Goal: Feedback & Contribution: Leave review/rating

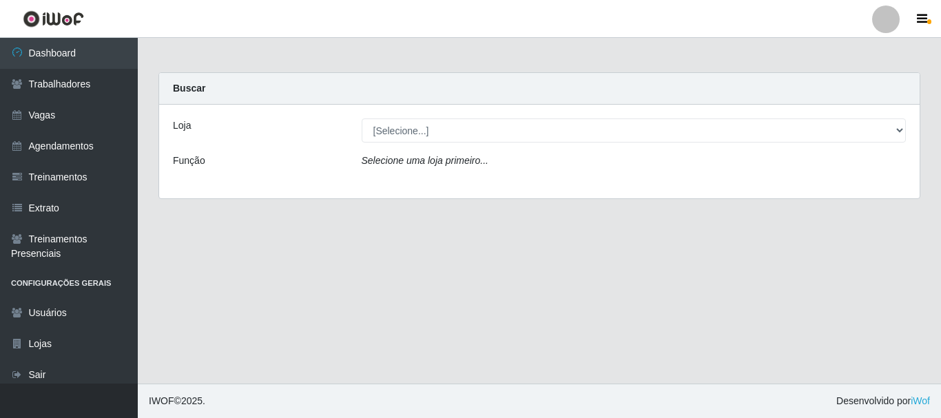
click at [469, 165] on icon "Selecione uma loja primeiro..." at bounding box center [425, 160] width 127 height 11
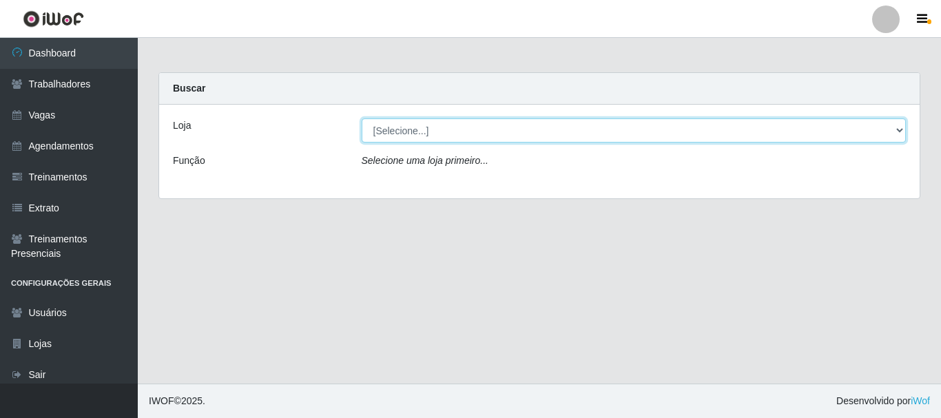
click at [457, 130] on select "[Selecione...] O Cestão - [GEOGRAPHIC_DATA]" at bounding box center [634, 130] width 545 height 24
select select "238"
click at [362, 118] on select "[Selecione...] O Cestão - [GEOGRAPHIC_DATA]" at bounding box center [634, 130] width 545 height 24
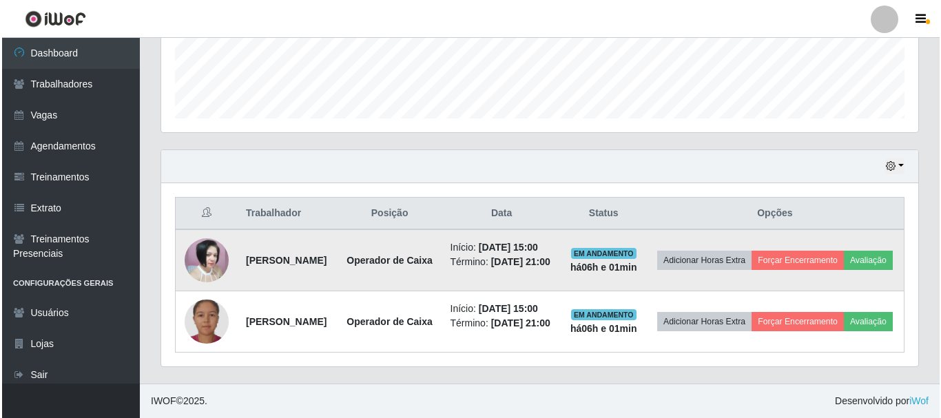
scroll to position [395, 0]
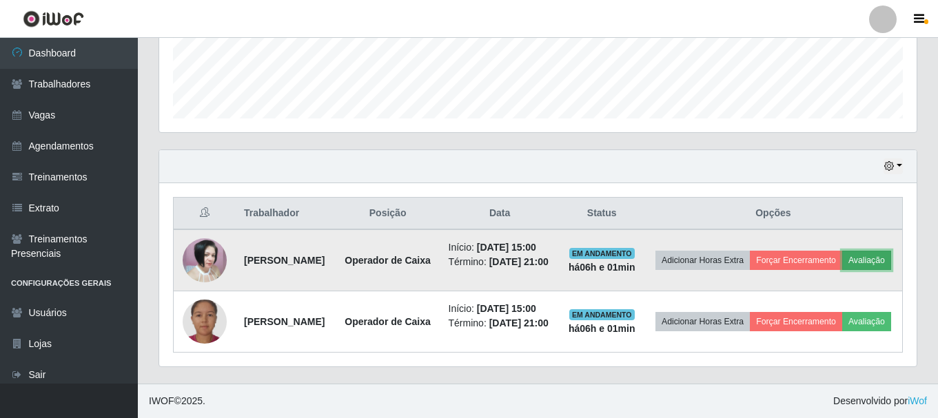
click at [842, 256] on button "Avaliação" at bounding box center [866, 260] width 49 height 19
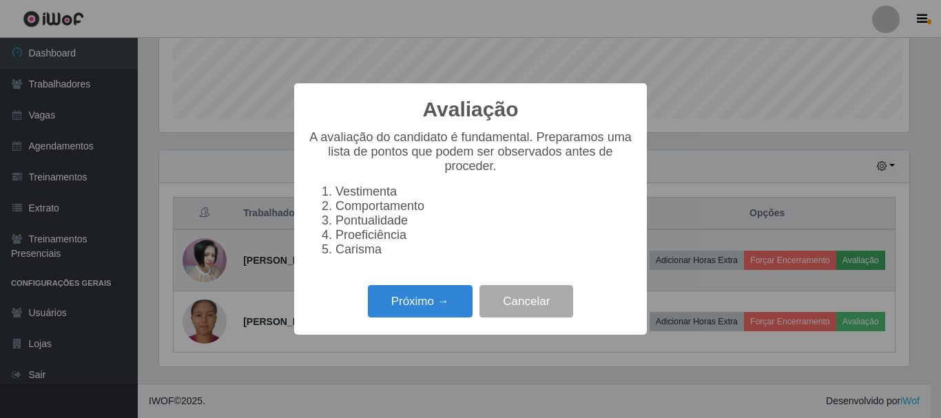
scroll to position [286, 750]
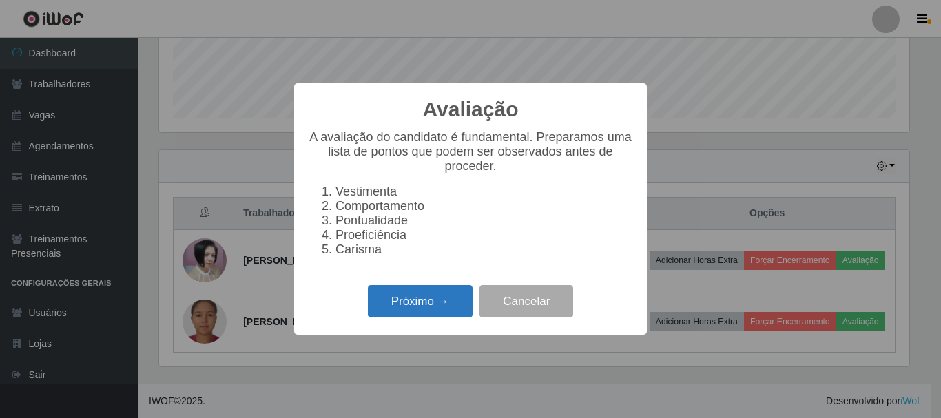
click at [422, 304] on button "Próximo →" at bounding box center [420, 301] width 105 height 32
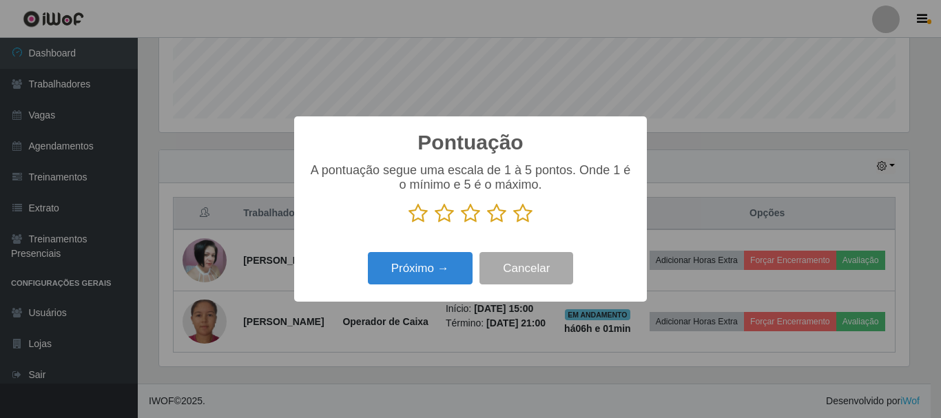
scroll to position [688618, 688154]
click at [520, 213] on icon at bounding box center [522, 213] width 19 height 21
click at [513, 224] on input "radio" at bounding box center [513, 224] width 0 height 0
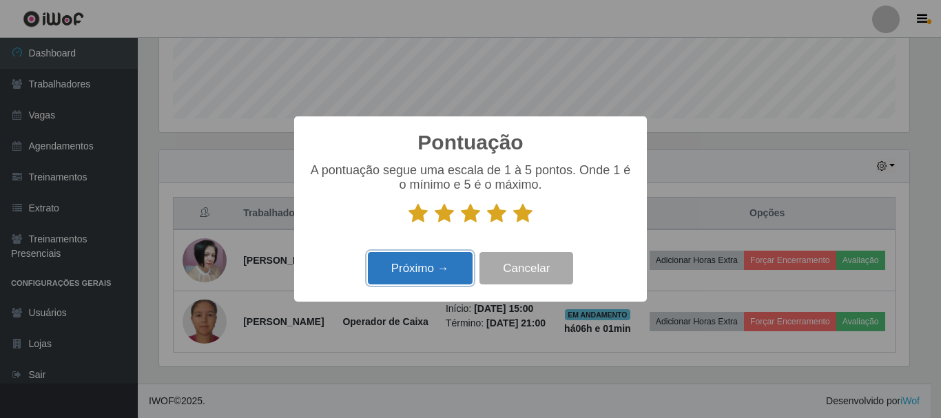
click at [444, 265] on button "Próximo →" at bounding box center [420, 268] width 105 height 32
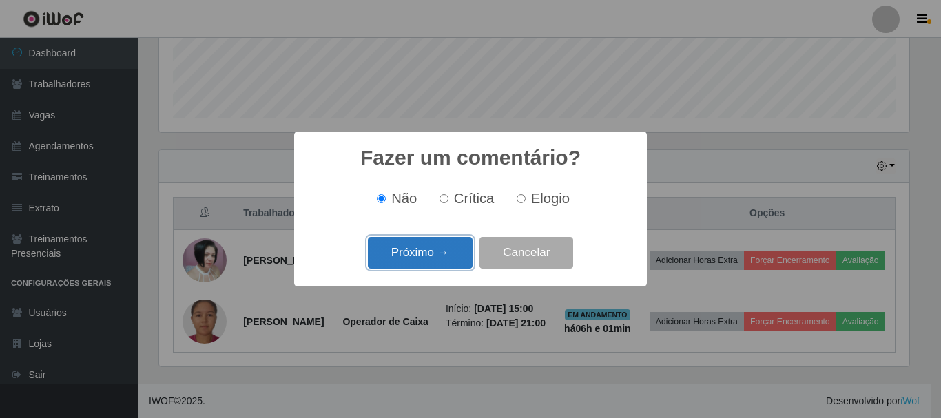
click at [435, 251] on button "Próximo →" at bounding box center [420, 253] width 105 height 32
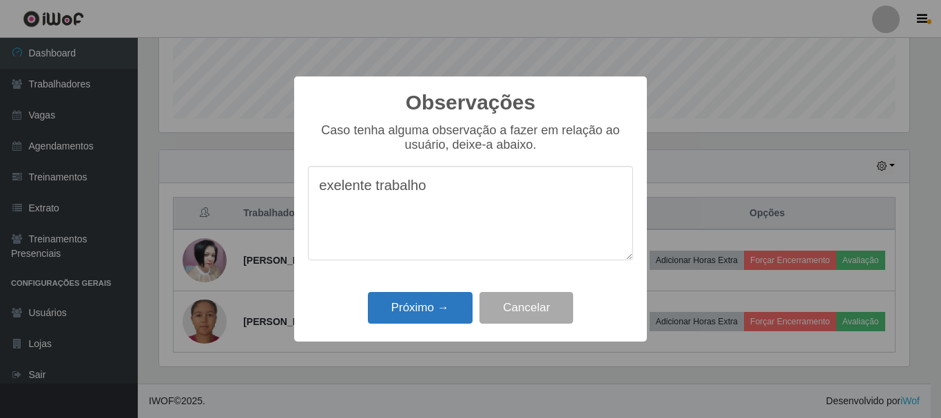
type textarea "exelente trabalho"
click at [422, 310] on button "Próximo →" at bounding box center [420, 308] width 105 height 32
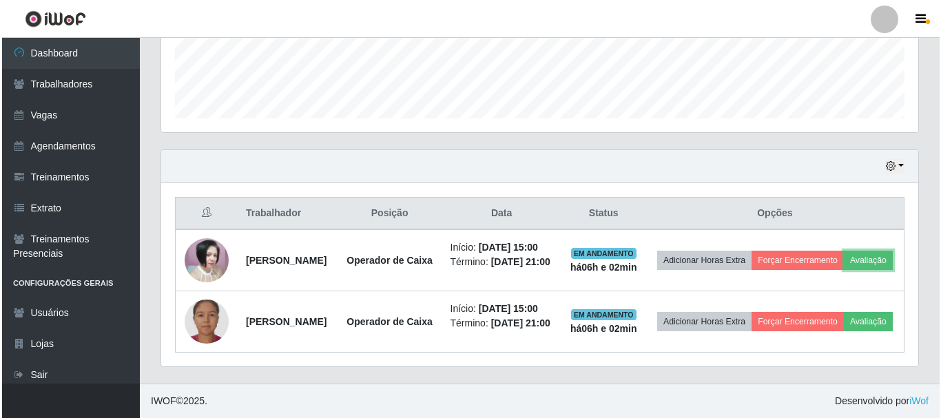
scroll to position [286, 757]
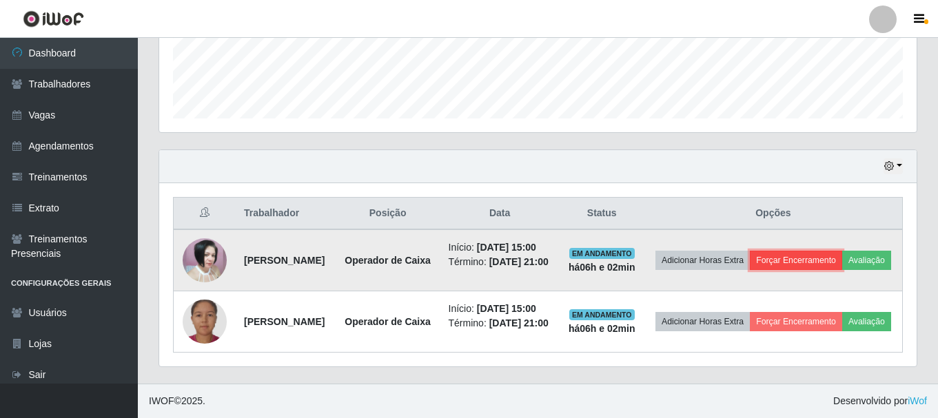
click at [810, 251] on button "Forçar Encerramento" at bounding box center [796, 260] width 92 height 19
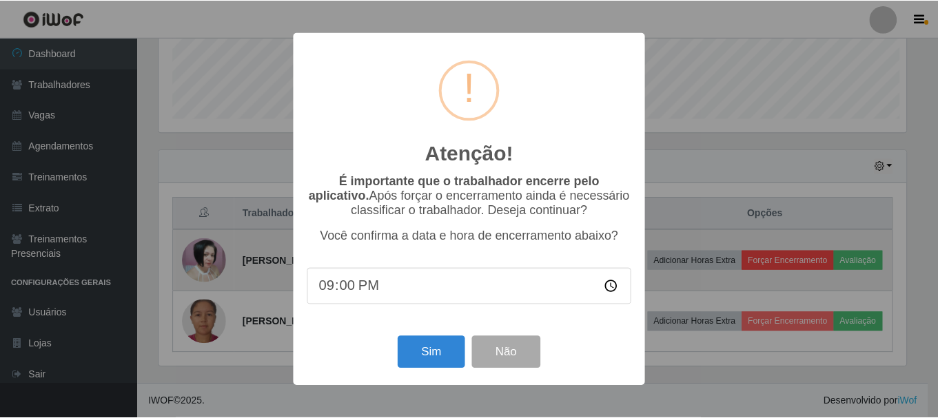
scroll to position [286, 750]
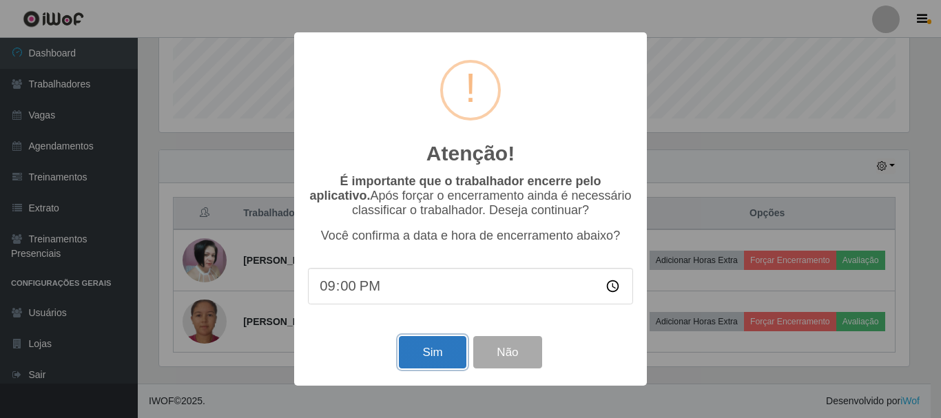
click at [438, 355] on button "Sim" at bounding box center [432, 352] width 67 height 32
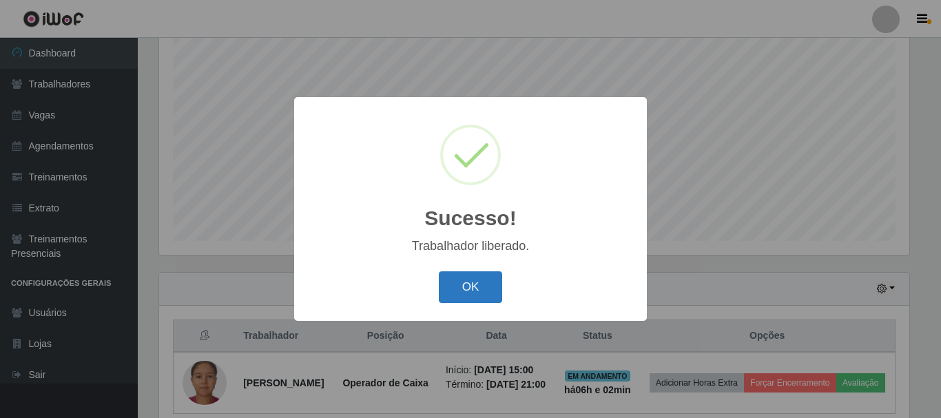
click at [482, 283] on button "OK" at bounding box center [471, 287] width 64 height 32
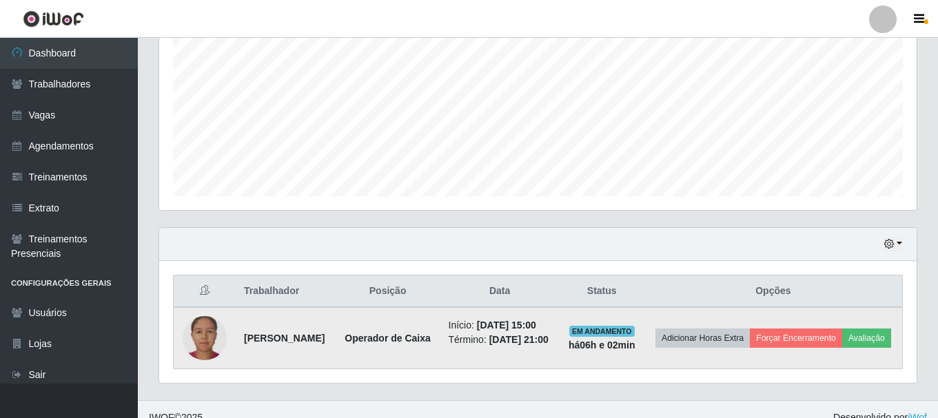
scroll to position [320, 0]
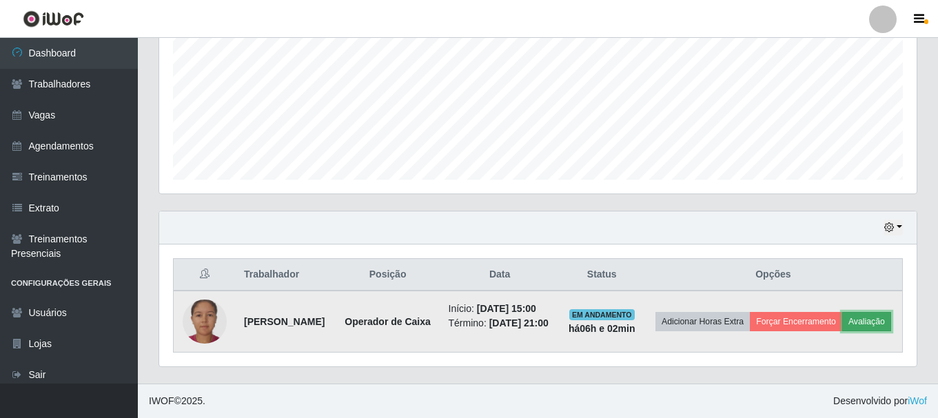
click at [842, 328] on button "Avaliação" at bounding box center [866, 321] width 49 height 19
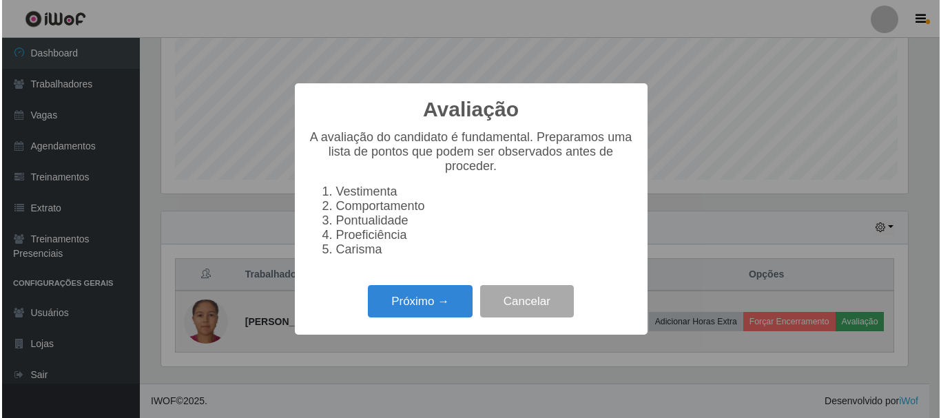
scroll to position [286, 750]
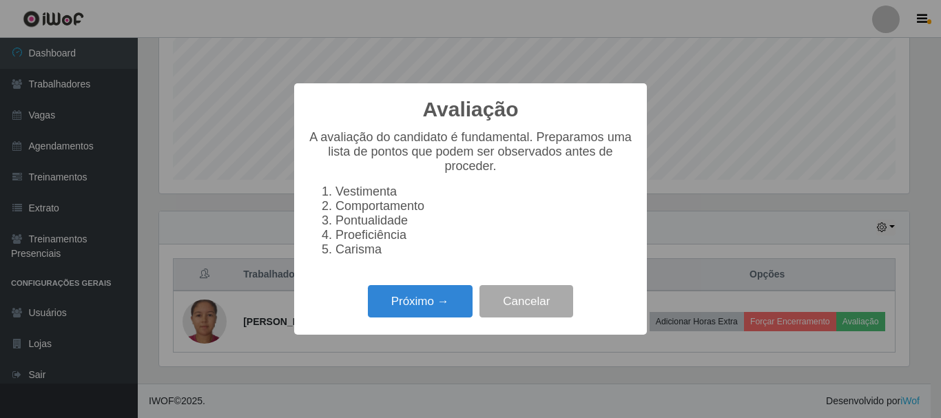
click at [437, 290] on div "Próximo → Cancelar" at bounding box center [470, 301] width 325 height 39
click at [424, 313] on button "Próximo →" at bounding box center [420, 301] width 105 height 32
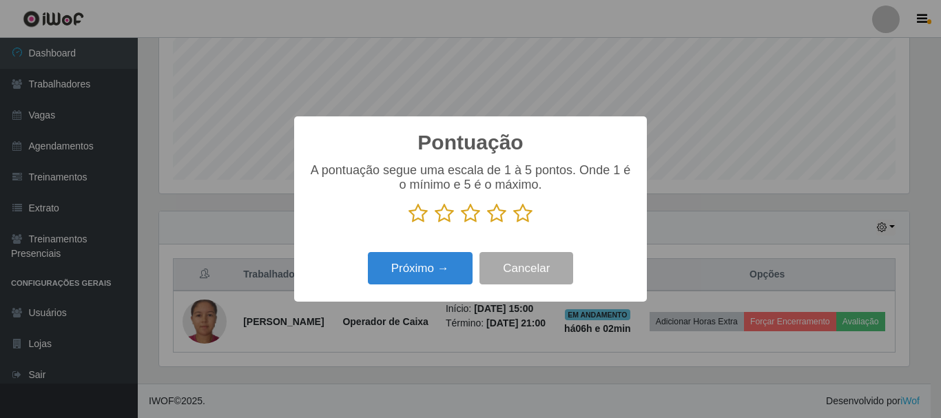
click at [518, 216] on icon at bounding box center [522, 213] width 19 height 21
click at [513, 224] on input "radio" at bounding box center [513, 224] width 0 height 0
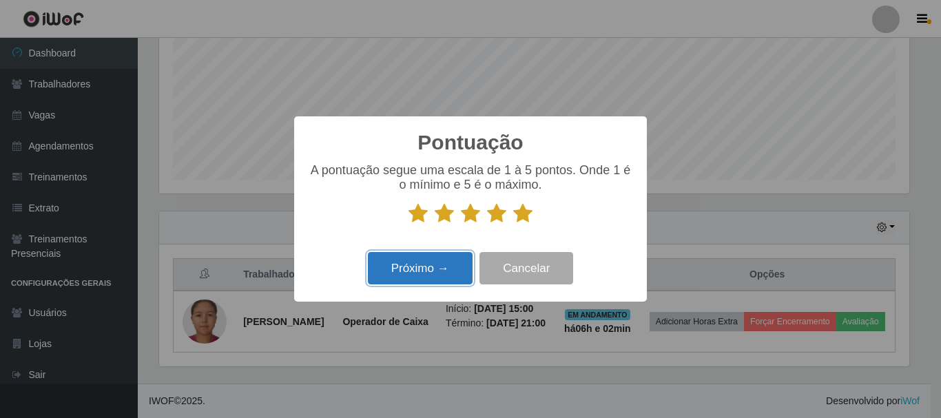
click at [435, 260] on button "Próximo →" at bounding box center [420, 268] width 105 height 32
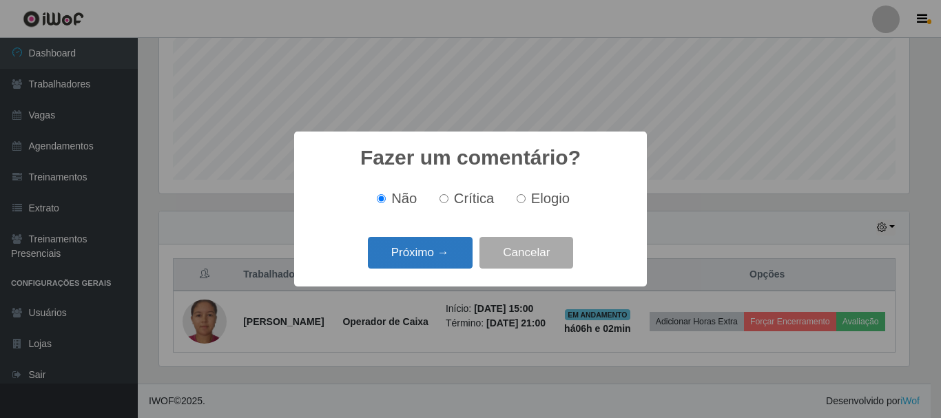
click at [435, 248] on button "Próximo →" at bounding box center [420, 253] width 105 height 32
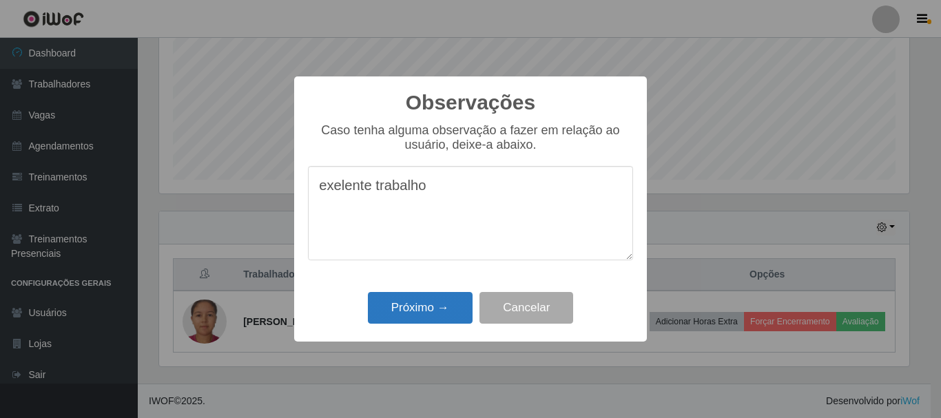
type textarea "exelente trabalho"
click at [424, 304] on button "Próximo →" at bounding box center [420, 308] width 105 height 32
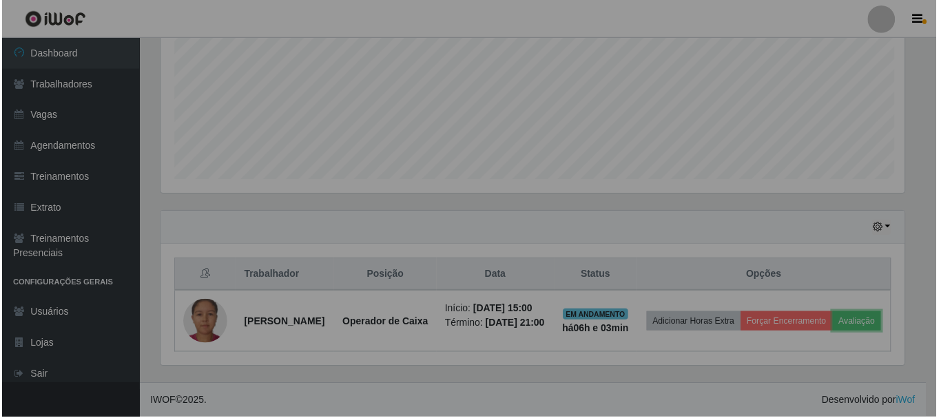
scroll to position [286, 757]
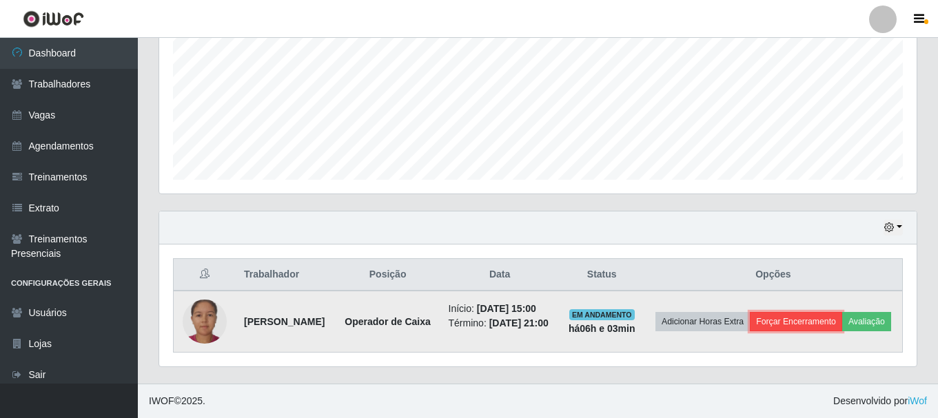
click at [823, 312] on button "Forçar Encerramento" at bounding box center [796, 321] width 92 height 19
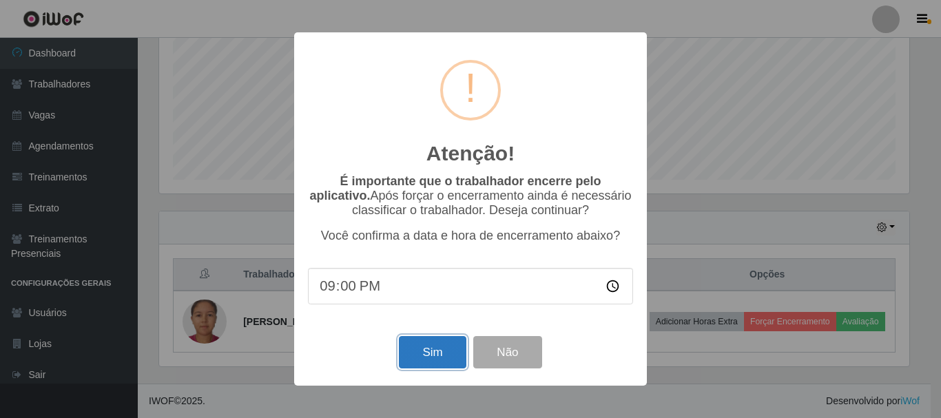
click at [412, 346] on button "Sim" at bounding box center [432, 352] width 67 height 32
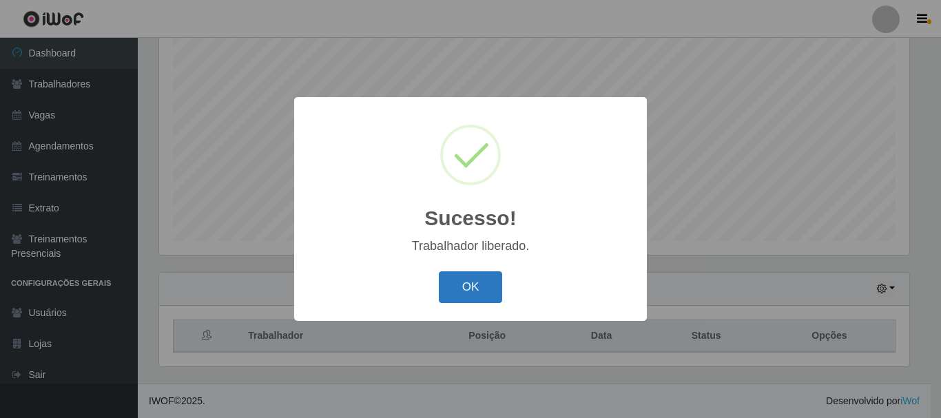
click at [468, 280] on button "OK" at bounding box center [471, 287] width 64 height 32
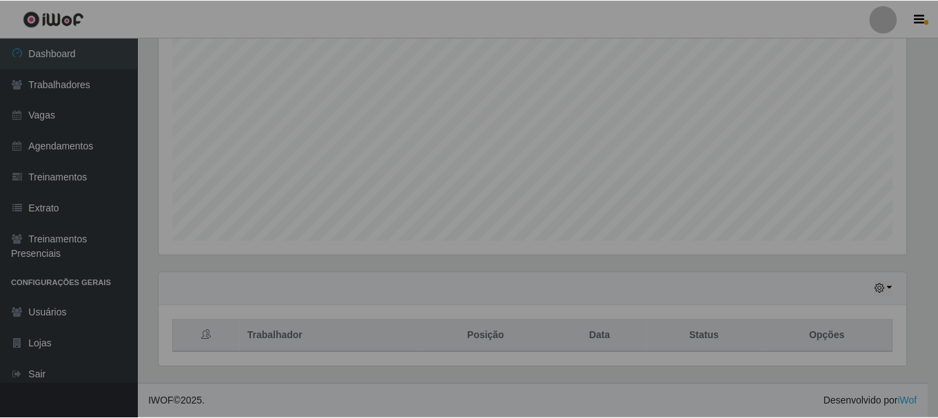
scroll to position [286, 757]
